Goal: Understand site structure: Understand site structure

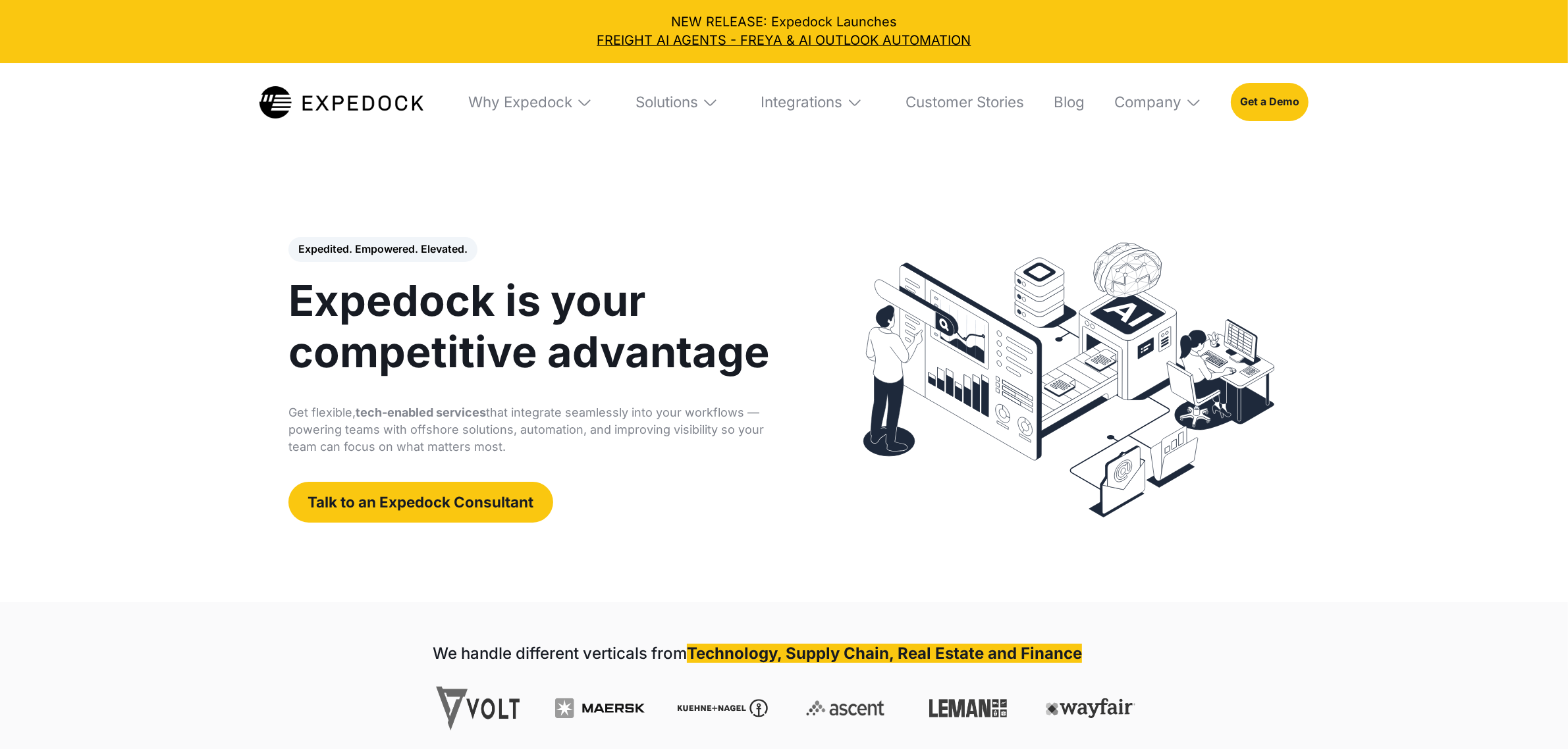
select select
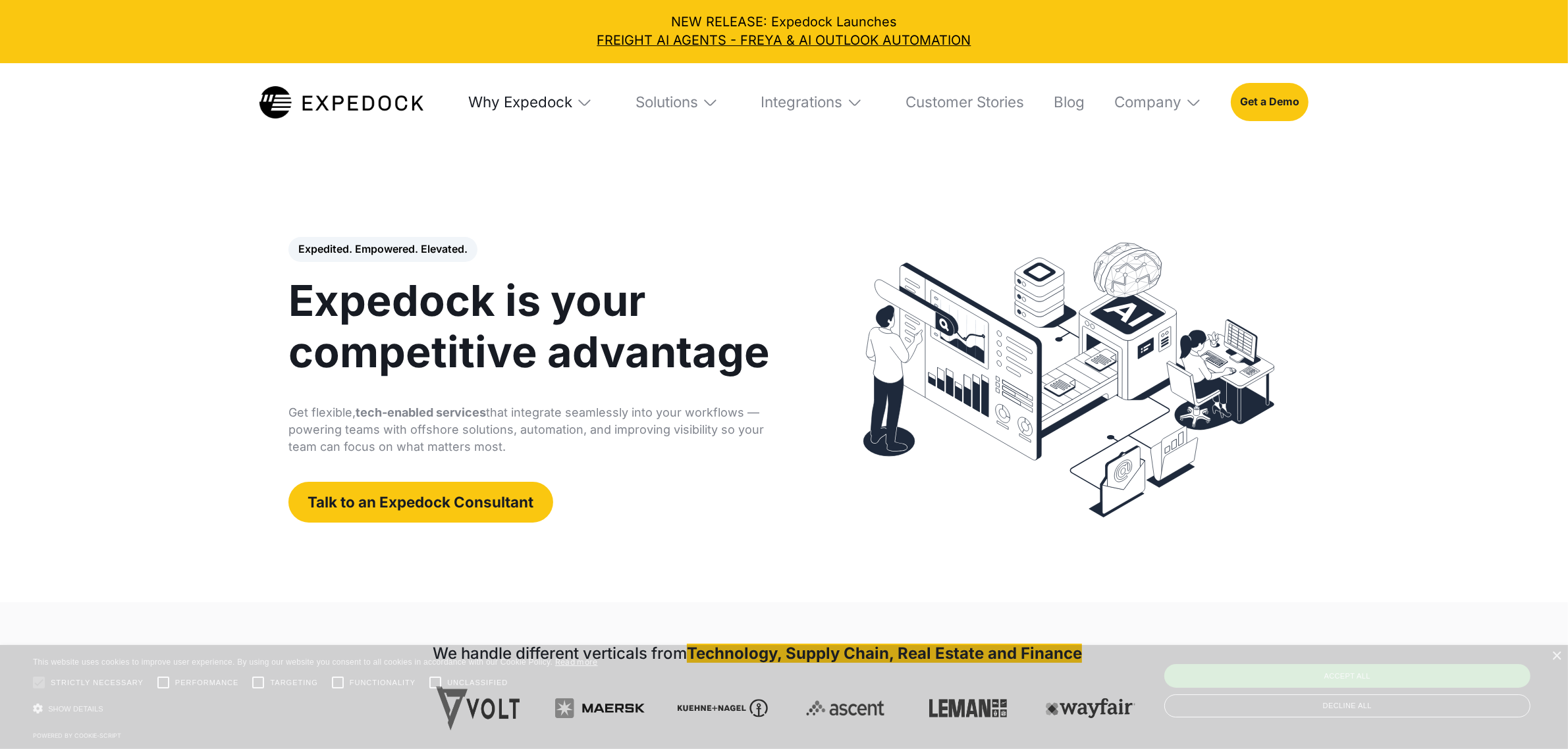
click at [566, 99] on div "Why Expedock" at bounding box center [520, 102] width 104 height 18
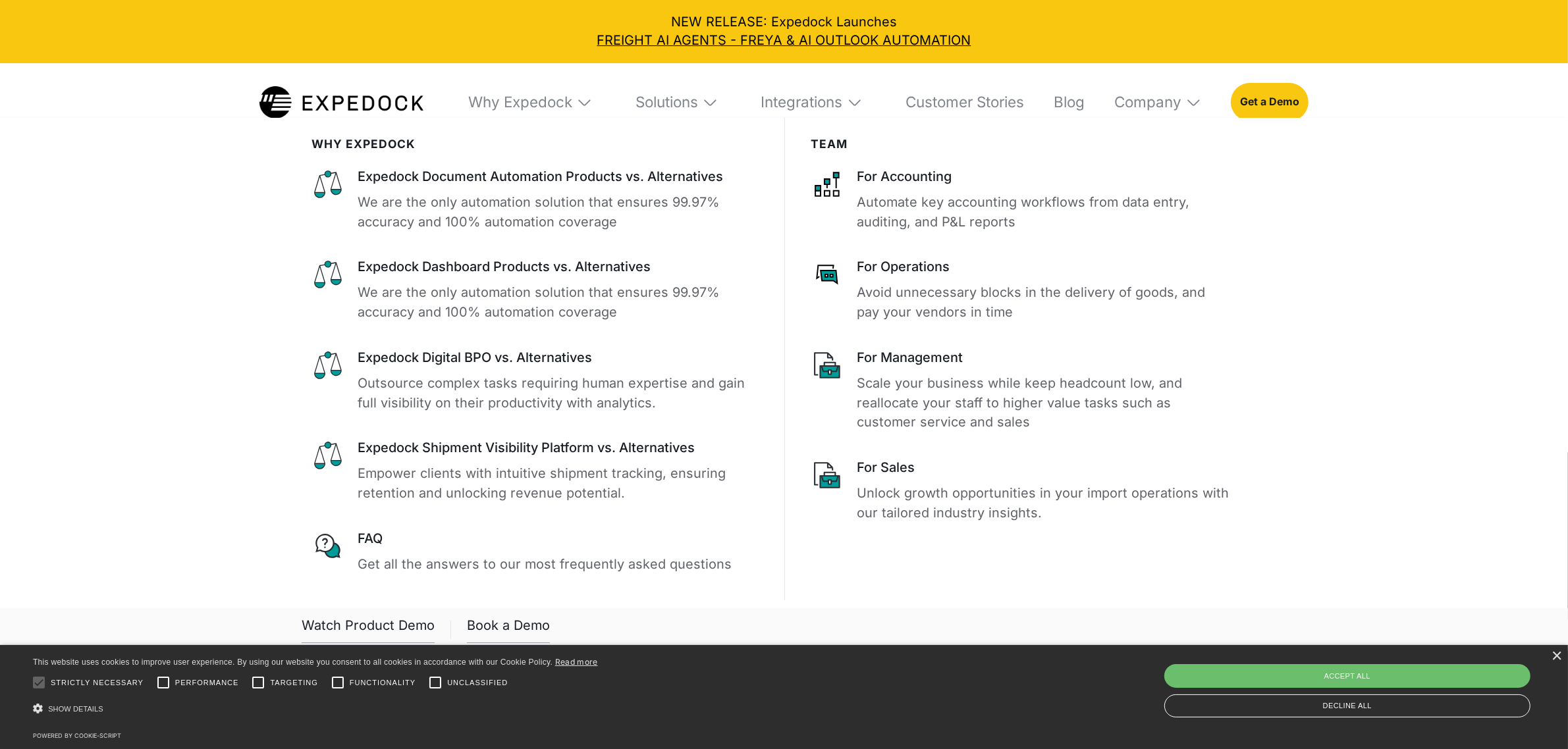
click at [708, 104] on img at bounding box center [711, 102] width 17 height 17
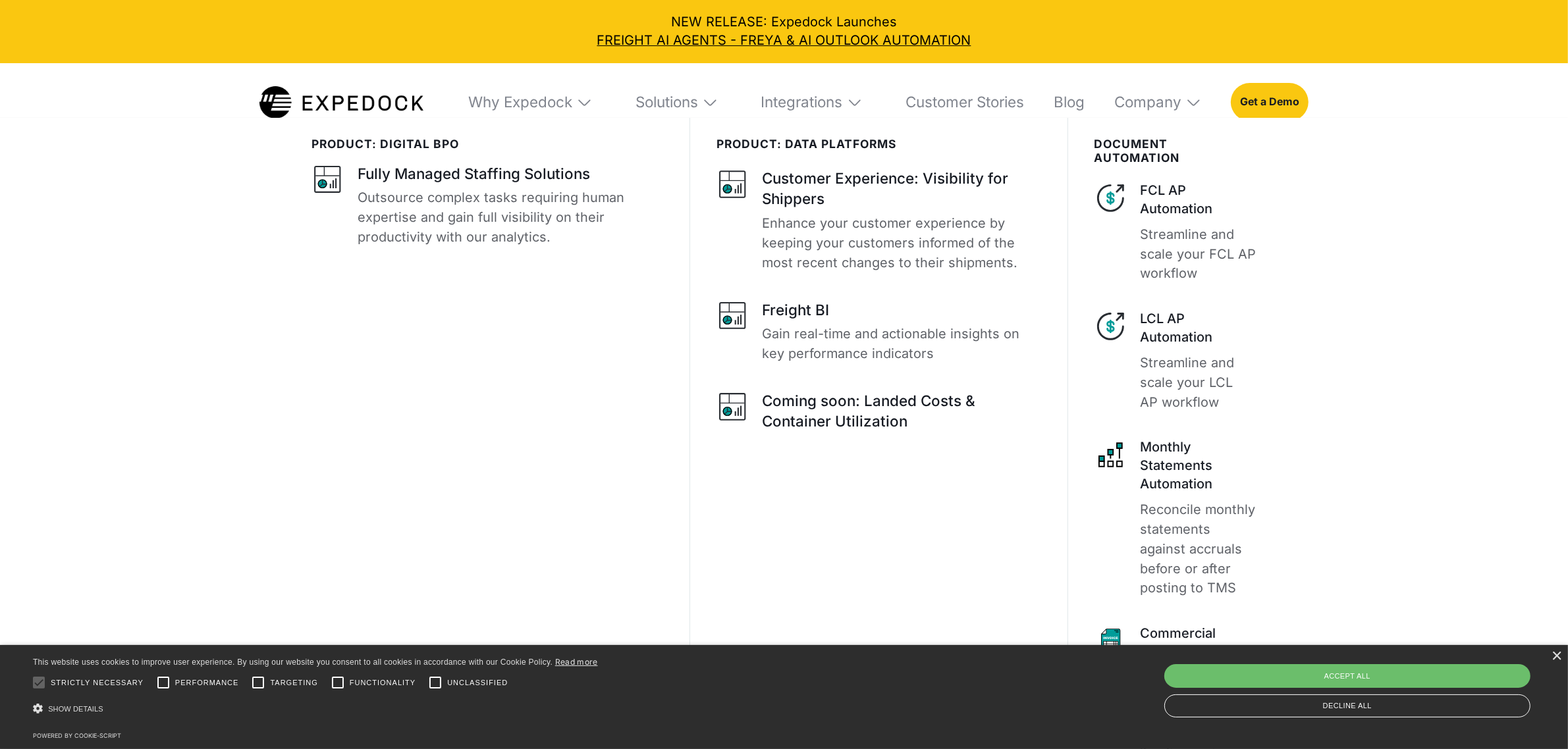
click at [847, 98] on img at bounding box center [855, 102] width 17 height 17
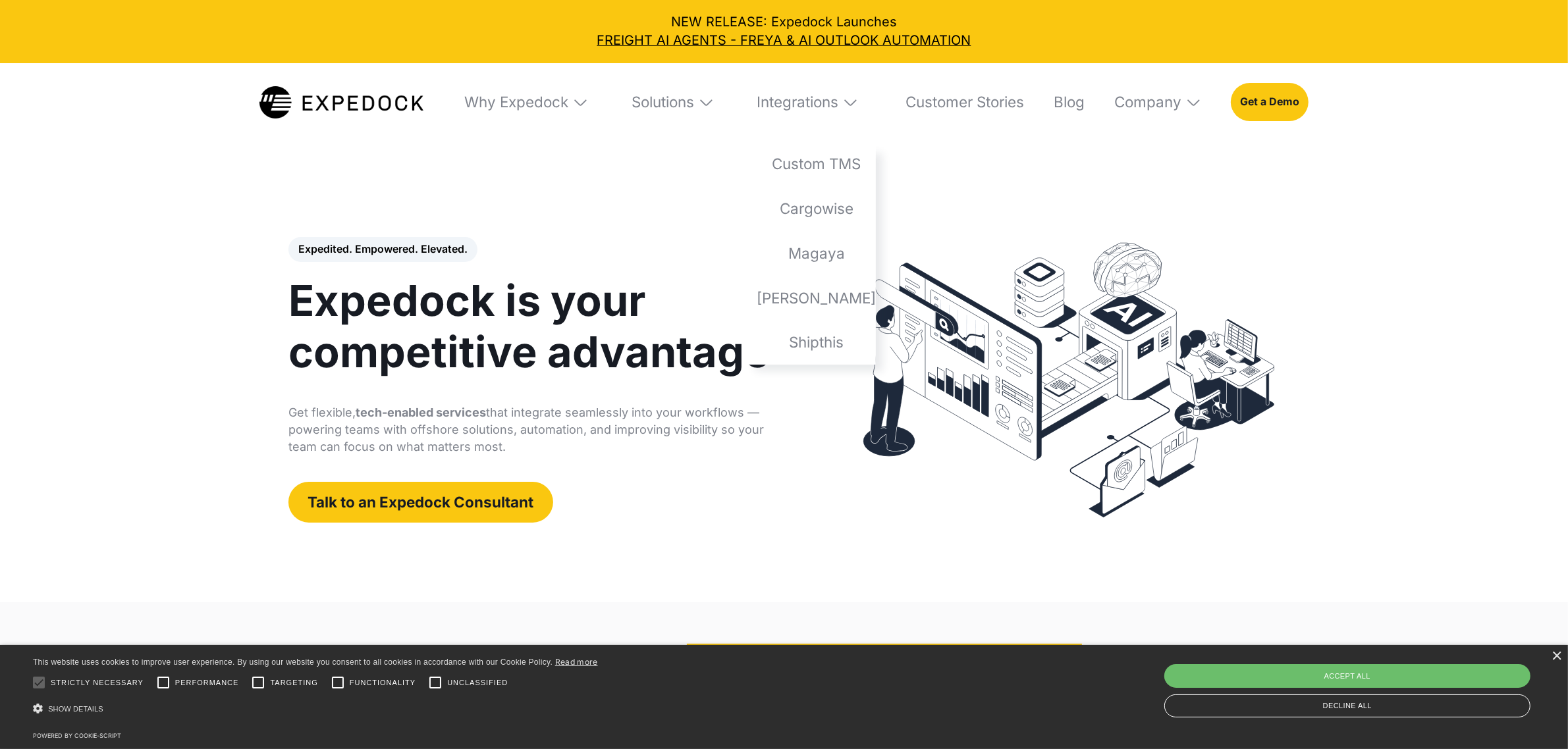
click at [708, 97] on img at bounding box center [706, 102] width 17 height 17
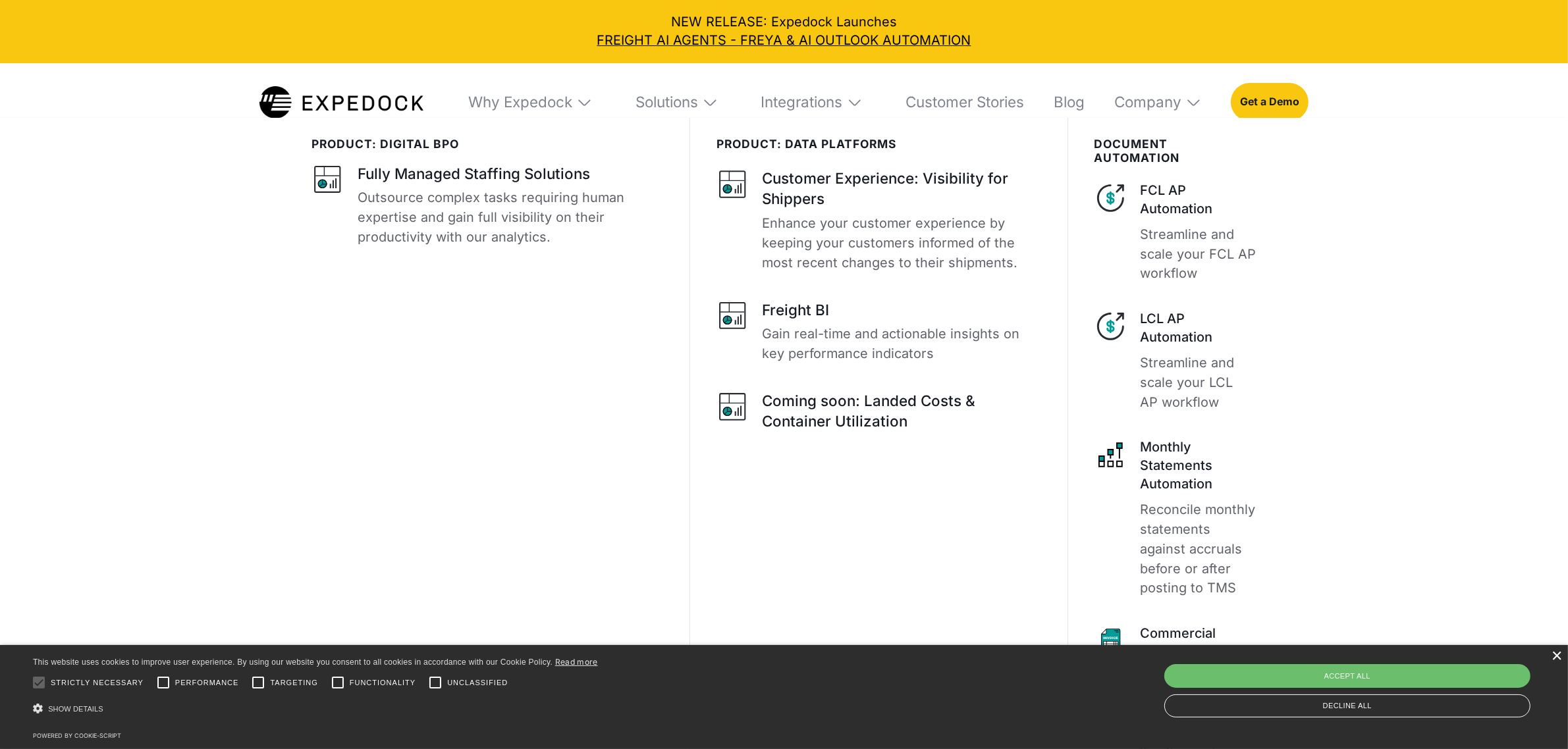
click at [1560, 652] on div "×" at bounding box center [1556, 657] width 10 height 10
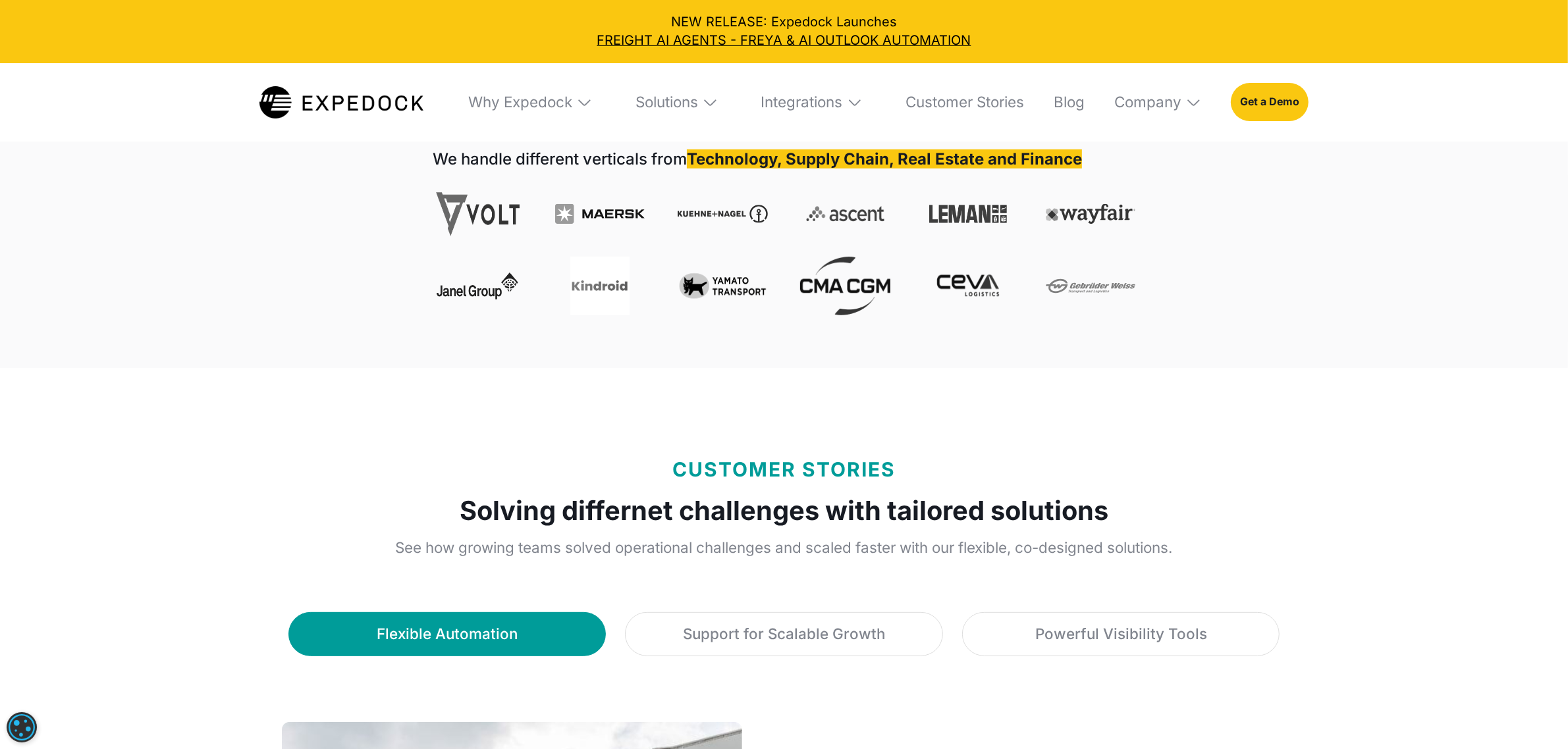
scroll to position [494, 0]
click at [715, 109] on img at bounding box center [711, 102] width 17 height 17
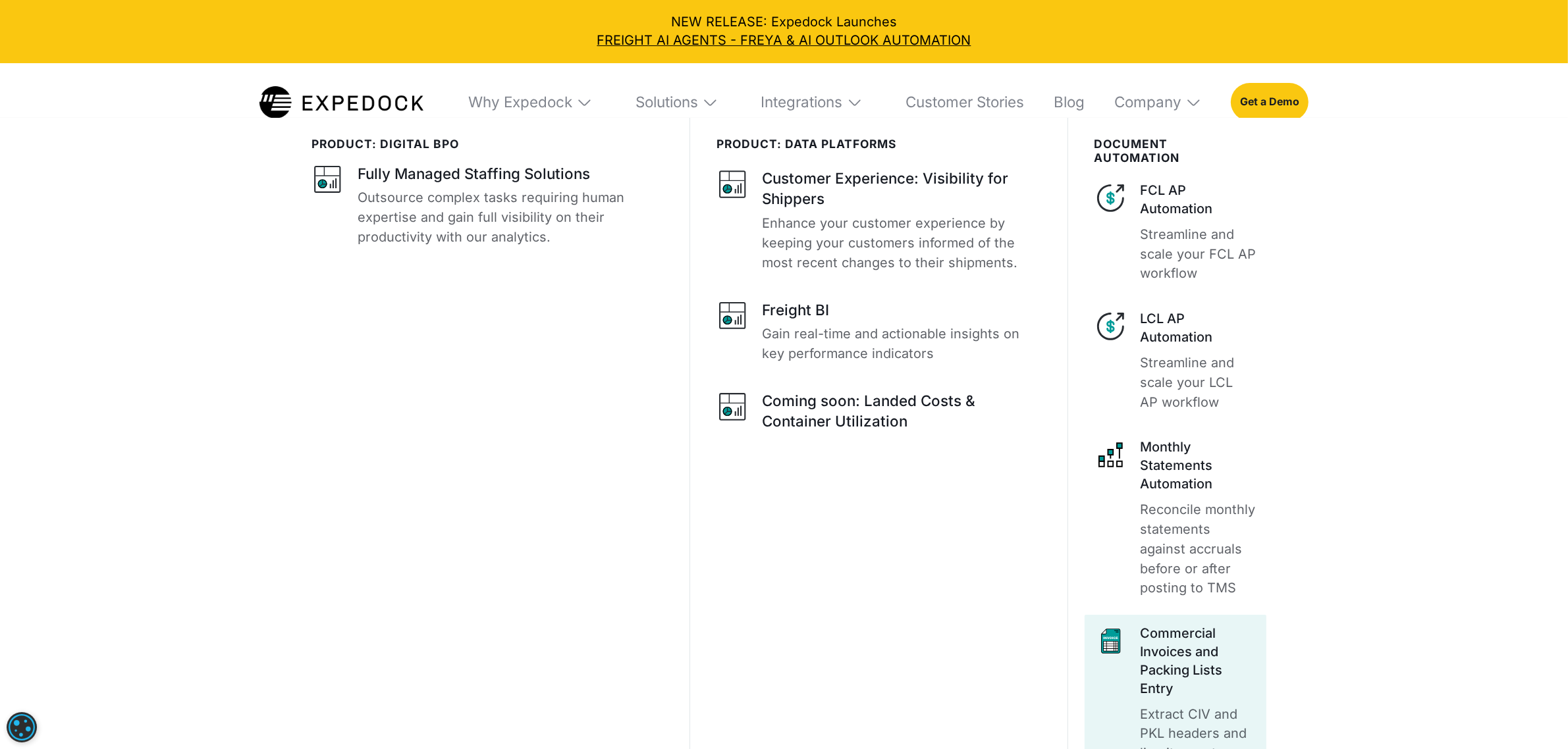
scroll to position [576, 0]
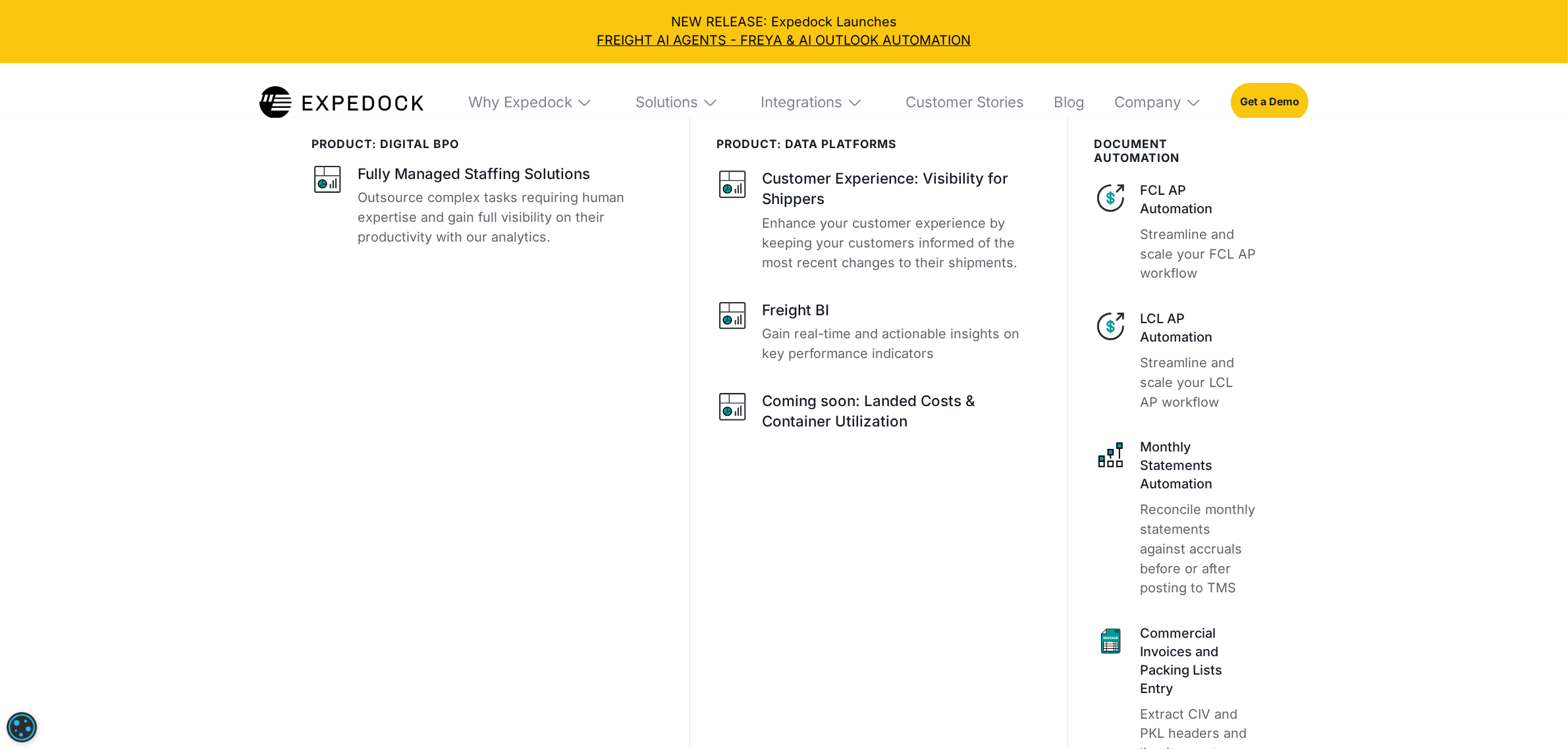
click at [708, 101] on img at bounding box center [711, 102] width 17 height 17
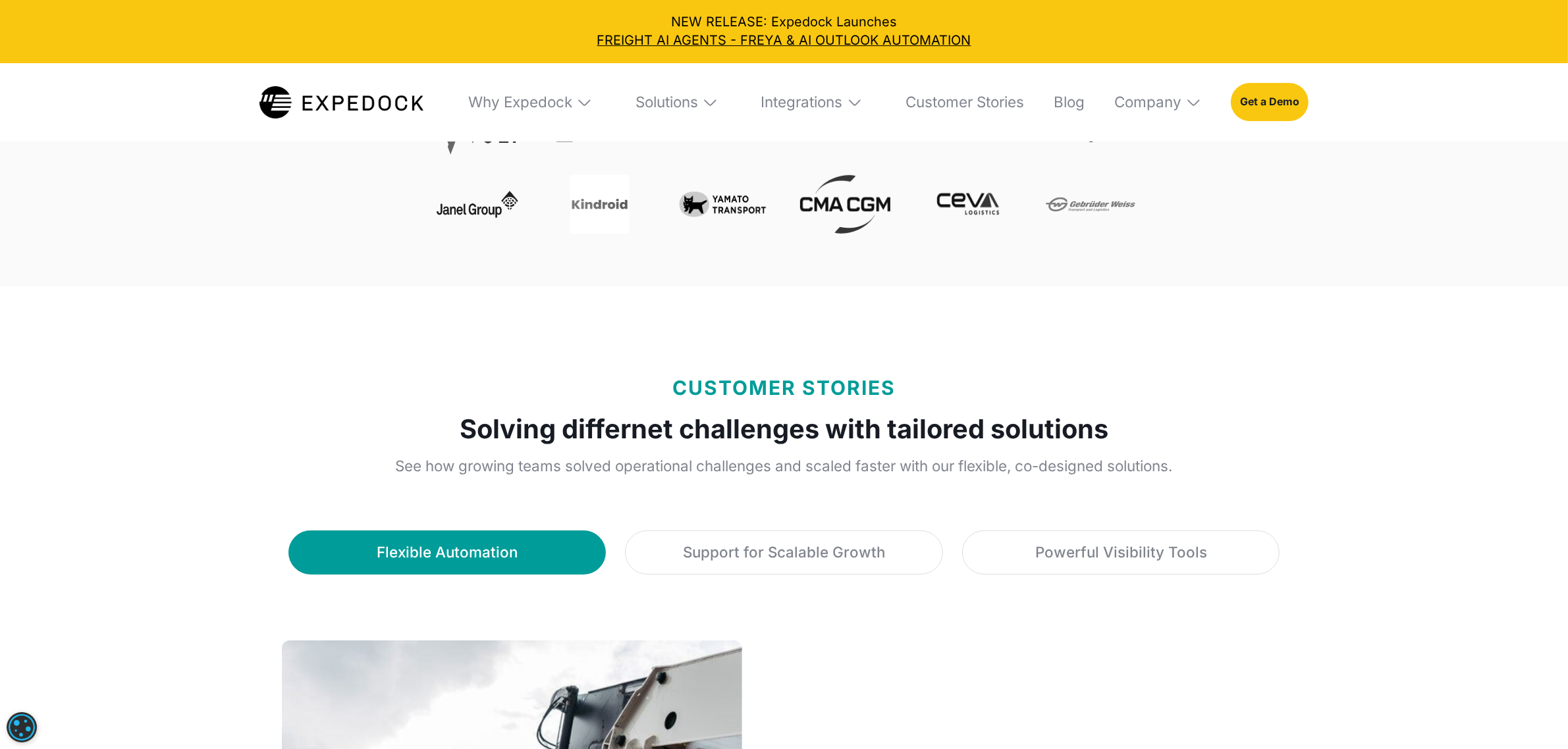
click at [709, 100] on img at bounding box center [711, 102] width 17 height 17
